Goal: Task Accomplishment & Management: Manage account settings

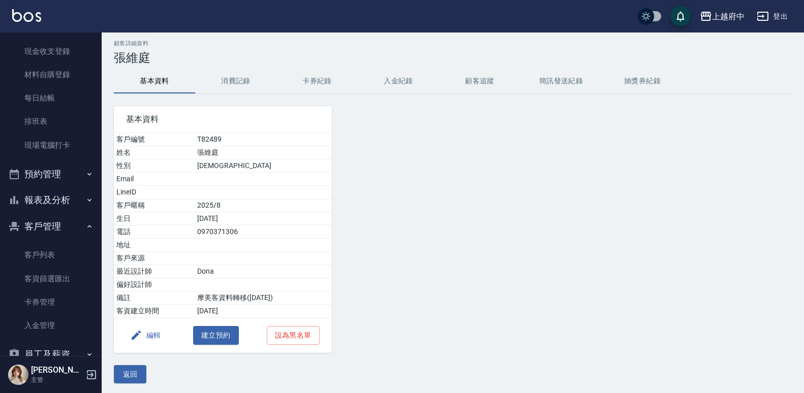
scroll to position [7, 0]
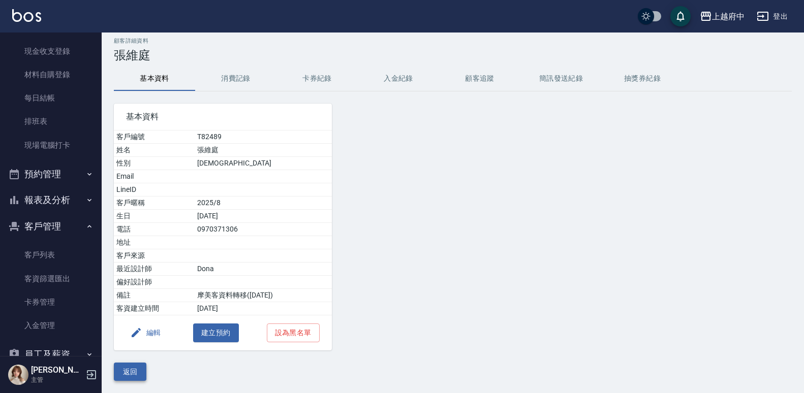
click at [134, 373] on button "返回" at bounding box center [130, 372] width 33 height 19
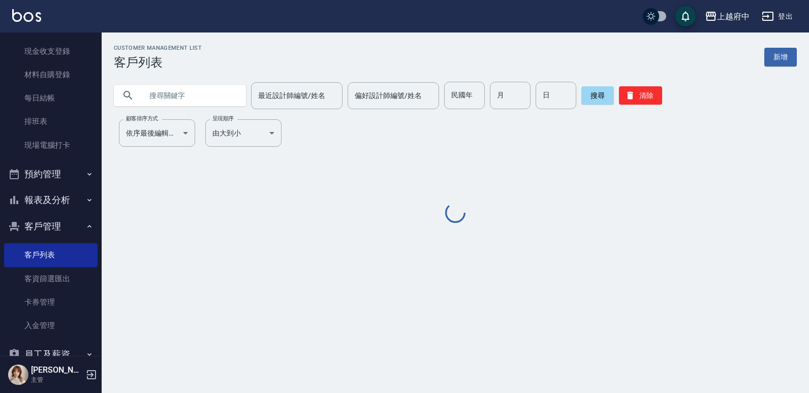
click at [190, 97] on input "text" at bounding box center [190, 95] width 96 height 27
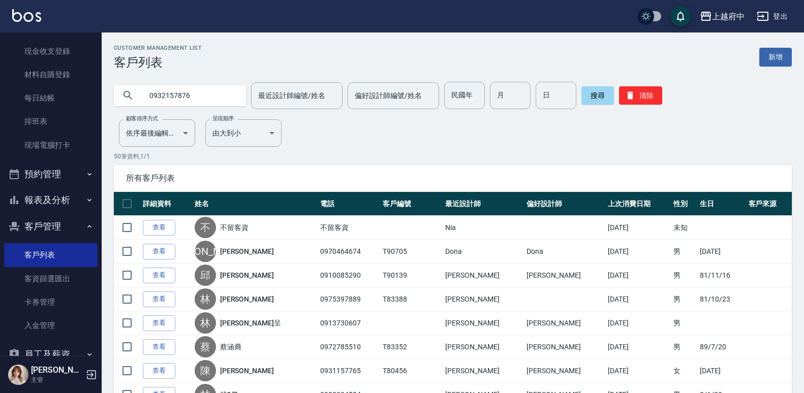
type input "0932157876"
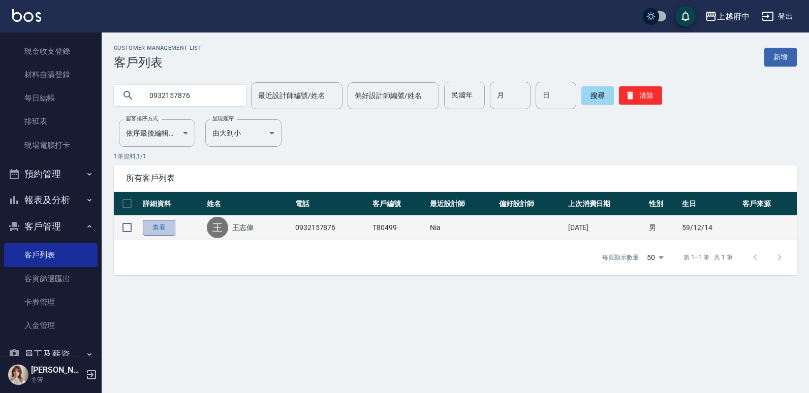
click at [165, 223] on link "查看" at bounding box center [159, 228] width 33 height 16
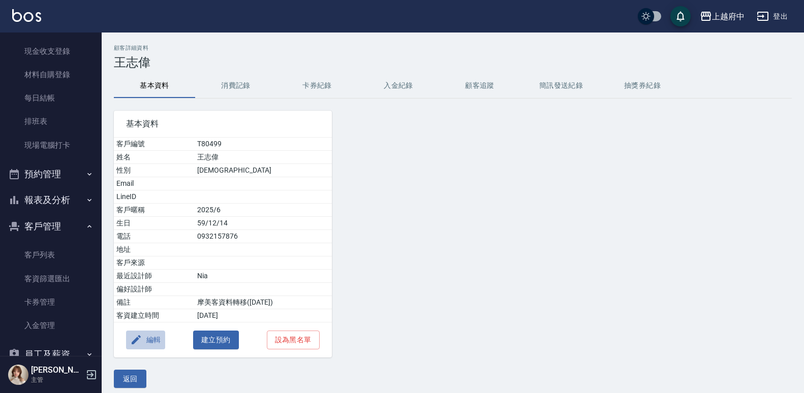
drag, startPoint x: 153, startPoint y: 332, endPoint x: 148, endPoint y: 339, distance: 8.7
click at [148, 339] on button "編輯" at bounding box center [145, 340] width 39 height 19
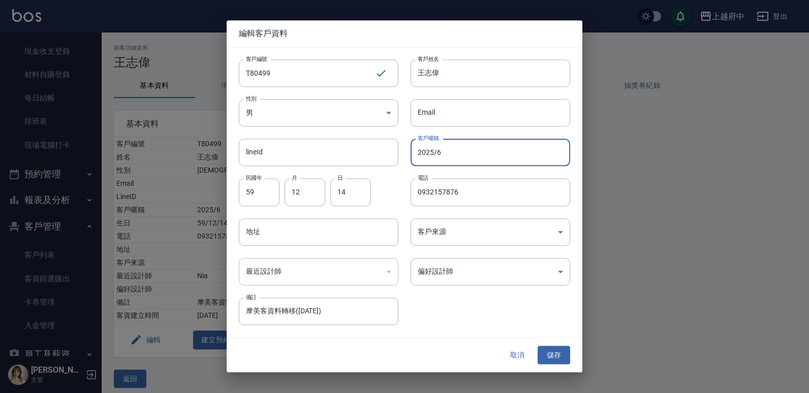
click at [443, 154] on input "2025/6" at bounding box center [491, 152] width 160 height 27
type input "2027/10"
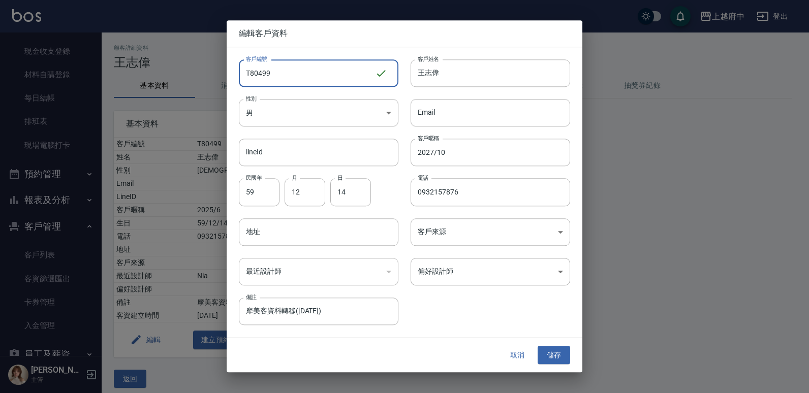
click at [325, 82] on input "T80499" at bounding box center [307, 72] width 136 height 27
type input "T91680"
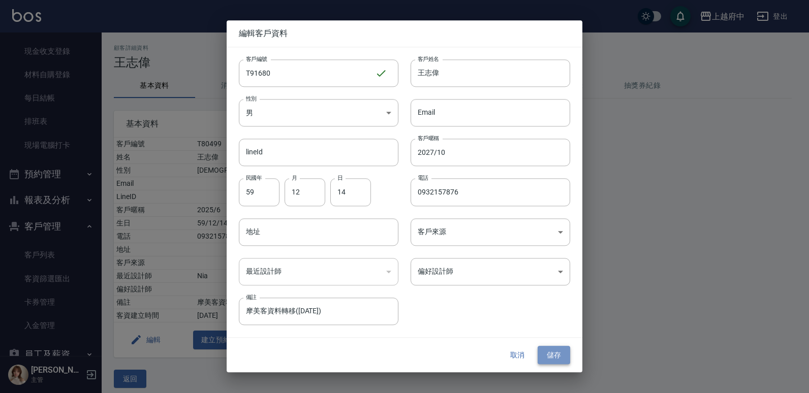
click at [556, 357] on button "儲存" at bounding box center [554, 355] width 33 height 19
